Goal: Task Accomplishment & Management: Use online tool/utility

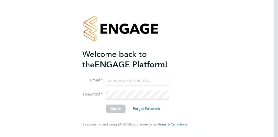
type input "[PERSON_NAME][EMAIL_ADDRESS][DOMAIN_NAME]"
click at [115, 111] on button "Sign In" at bounding box center [115, 108] width 19 height 8
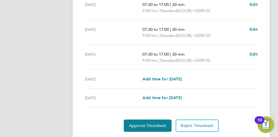
scroll to position [235, 0]
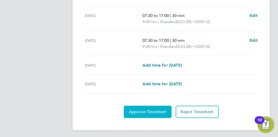
click at [149, 107] on button "Approve Timesheet" at bounding box center [148, 111] width 48 height 12
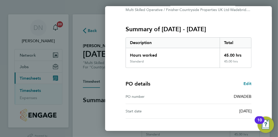
scroll to position [93, 0]
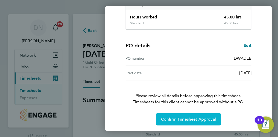
click at [196, 116] on span "Confirm Timesheet Approval" at bounding box center [188, 118] width 55 height 5
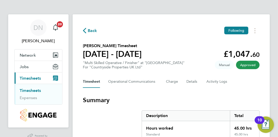
click at [30, 90] on link "Timesheets" at bounding box center [30, 90] width 21 height 5
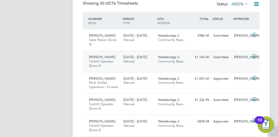
click at [256, 56] on icon at bounding box center [254, 56] width 6 height 4
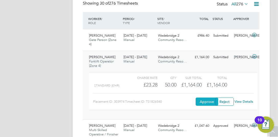
click at [211, 102] on button "Approve" at bounding box center [206, 101] width 22 height 8
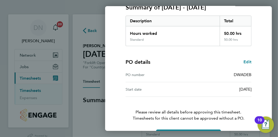
scroll to position [93, 0]
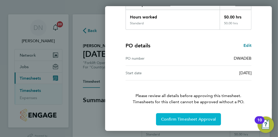
click at [188, 120] on span "Confirm Timesheet Approval" at bounding box center [188, 118] width 55 height 5
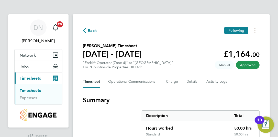
click at [34, 89] on link "Timesheets" at bounding box center [30, 90] width 21 height 5
